Goal: Ask a question

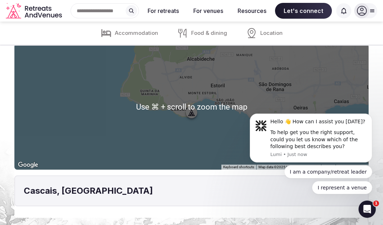
scroll to position [1585, 0]
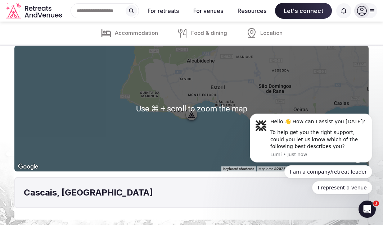
click at [186, 116] on div at bounding box center [191, 109] width 354 height 126
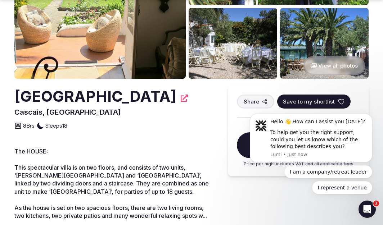
scroll to position [132, 0]
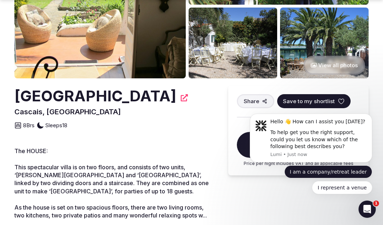
click at [347, 173] on button "I am a company/retreat leader" at bounding box center [329, 172] width 88 height 13
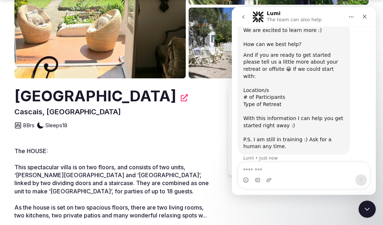
scroll to position [94, 0]
click at [301, 174] on textarea "Message…" at bounding box center [304, 168] width 132 height 12
type textarea "**********"
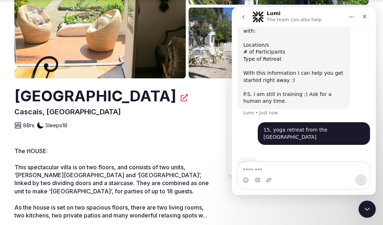
scroll to position [143, 0]
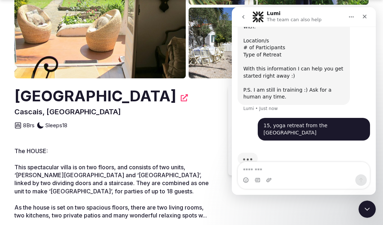
click at [182, 117] on div "8 Brs Sleeps 18" at bounding box center [114, 123] width 200 height 13
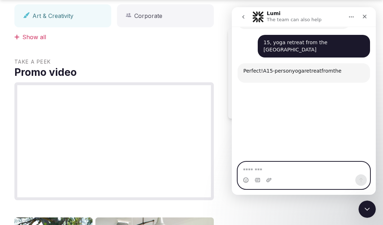
scroll to position [222, 0]
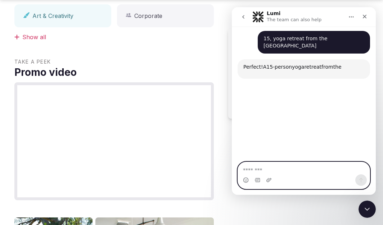
click at [264, 171] on textarea "Message…" at bounding box center [304, 168] width 132 height 12
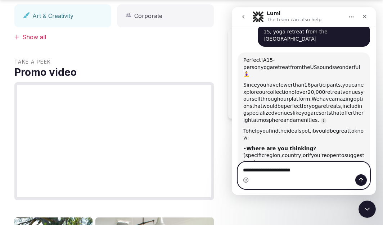
scroll to position [237, 0]
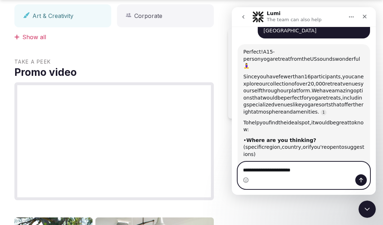
type textarea "**********"
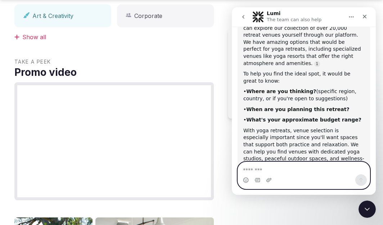
scroll to position [313, 0]
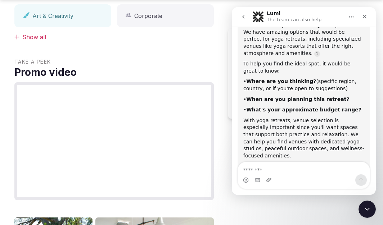
click at [152, 59] on span "Take a peek" at bounding box center [114, 61] width 200 height 7
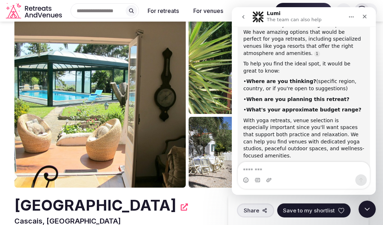
scroll to position [0, 0]
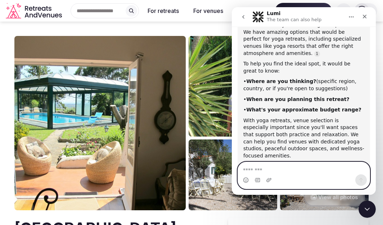
click at [286, 166] on textarea "Message…" at bounding box center [304, 168] width 132 height 12
type textarea "******"
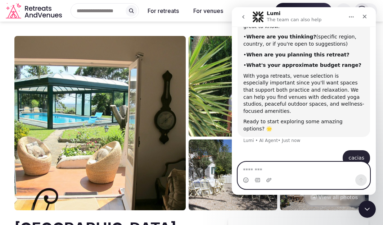
scroll to position [358, 0]
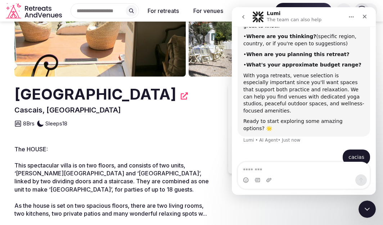
scroll to position [127, 0]
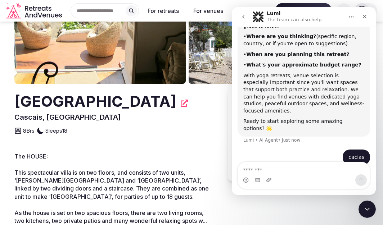
click at [181, 102] on icon at bounding box center [184, 103] width 7 height 7
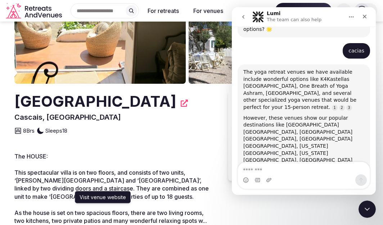
scroll to position [458, 0]
